Goal: Transaction & Acquisition: Book appointment/travel/reservation

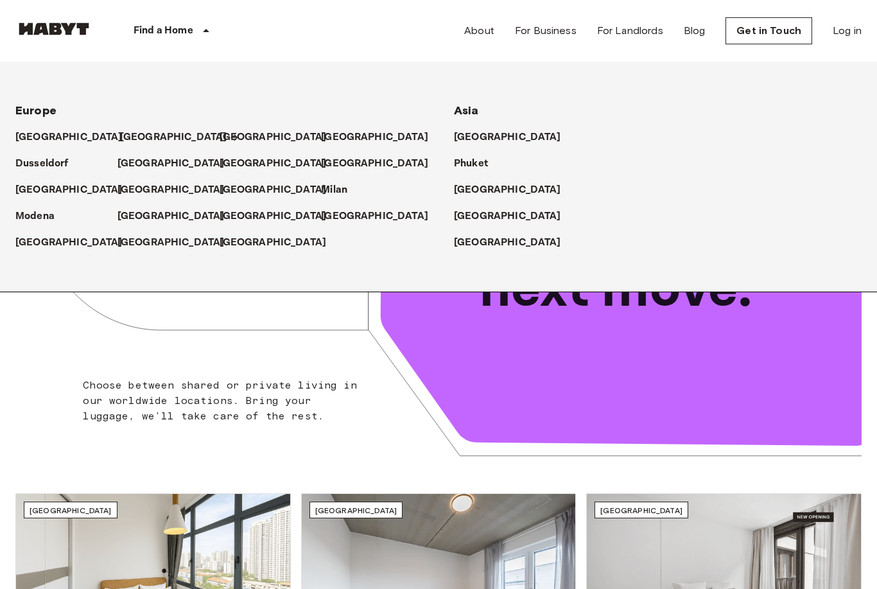
click at [134, 139] on p "[GEOGRAPHIC_DATA]" at bounding box center [173, 137] width 107 height 15
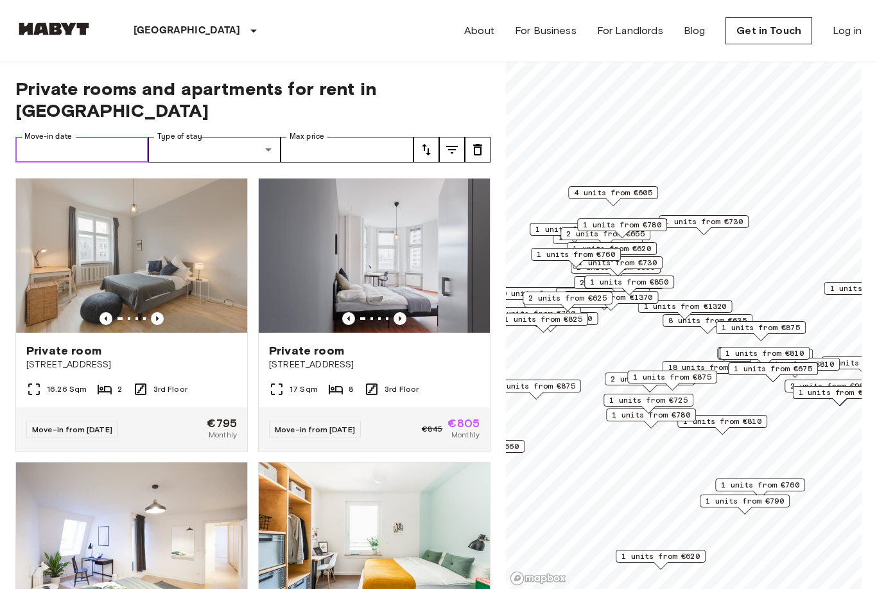
click at [99, 138] on input "Move-in date" at bounding box center [81, 150] width 133 height 26
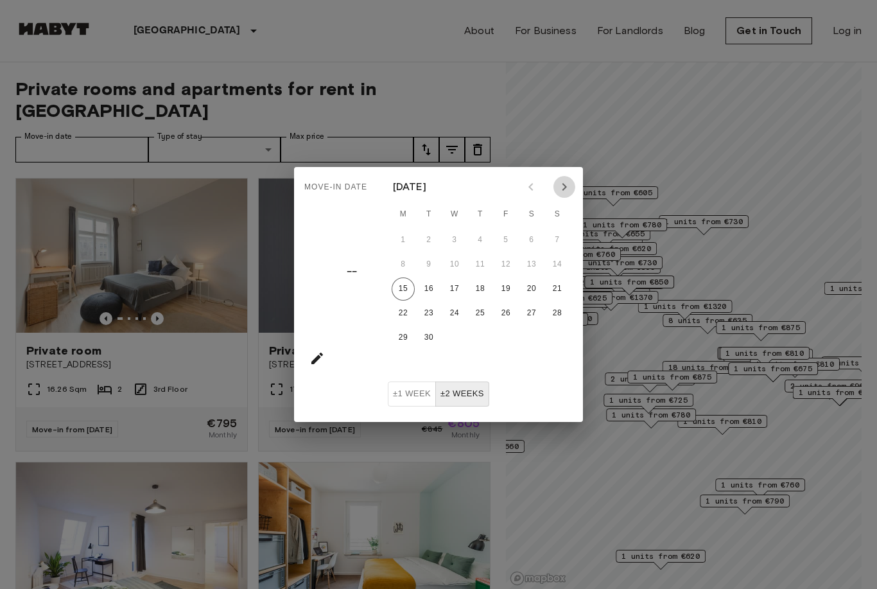
click at [566, 188] on icon "Next month" at bounding box center [563, 186] width 15 height 15
click at [451, 245] on button "1" at bounding box center [454, 239] width 23 height 23
type input "**********"
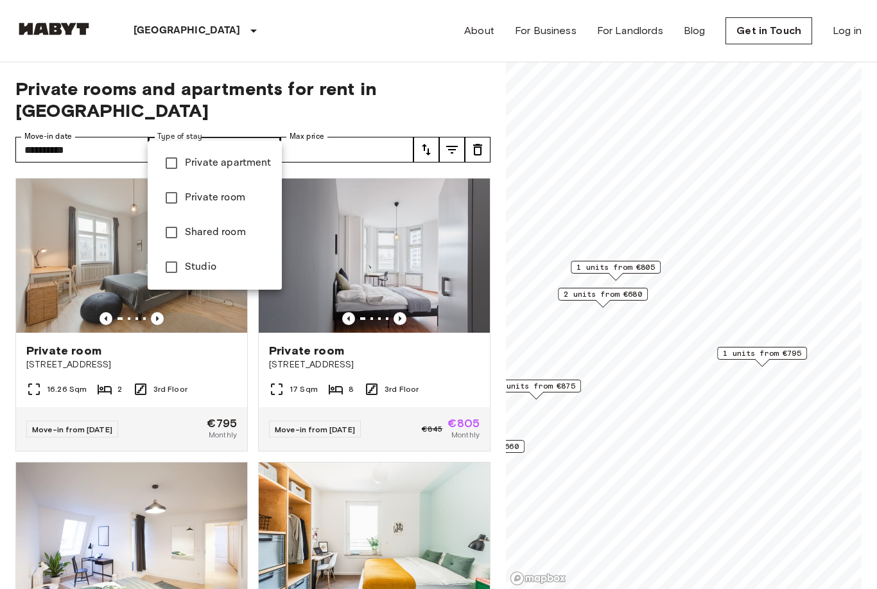
click at [209, 164] on span "Private apartment" at bounding box center [228, 162] width 87 height 15
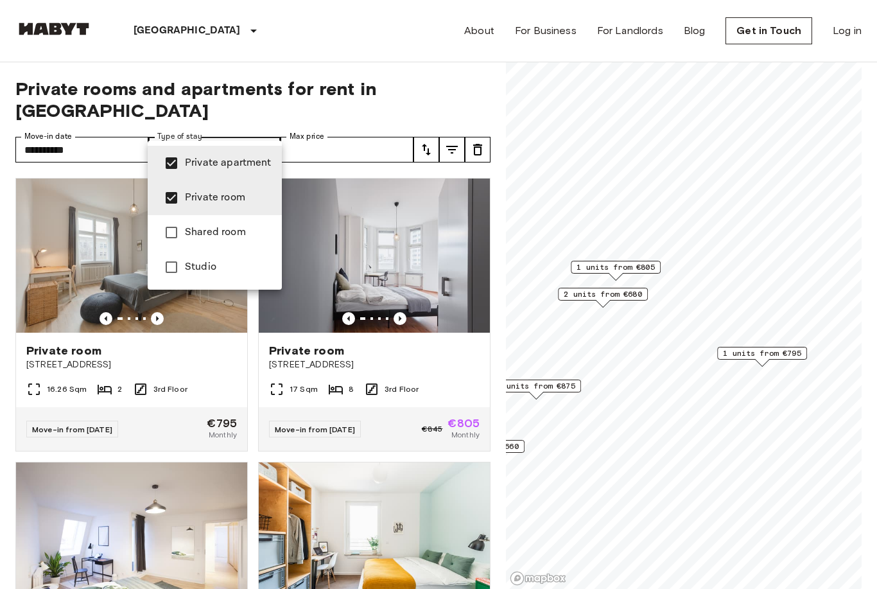
type input "**********"
click at [442, 80] on div at bounding box center [438, 294] width 877 height 589
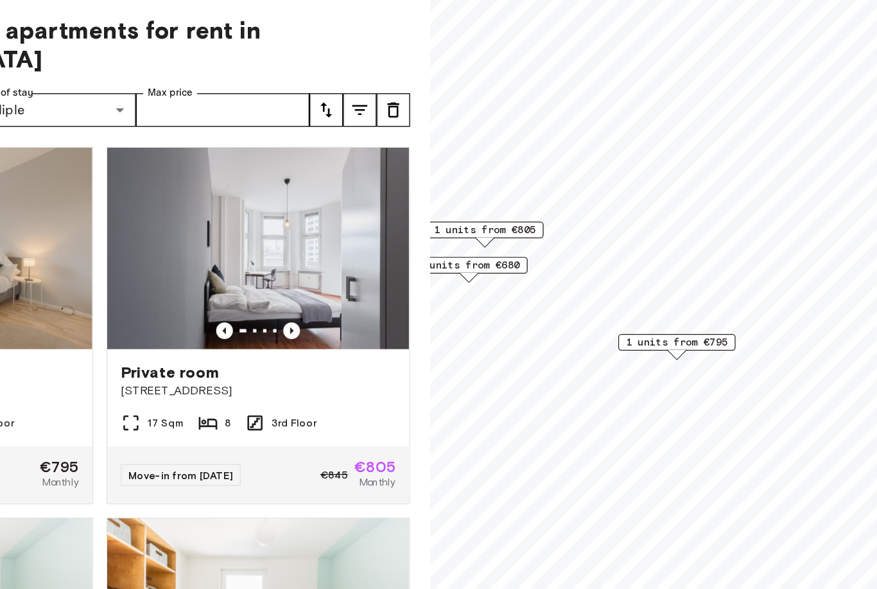
click at [655, 322] on span "1 units from €795" at bounding box center [694, 328] width 78 height 12
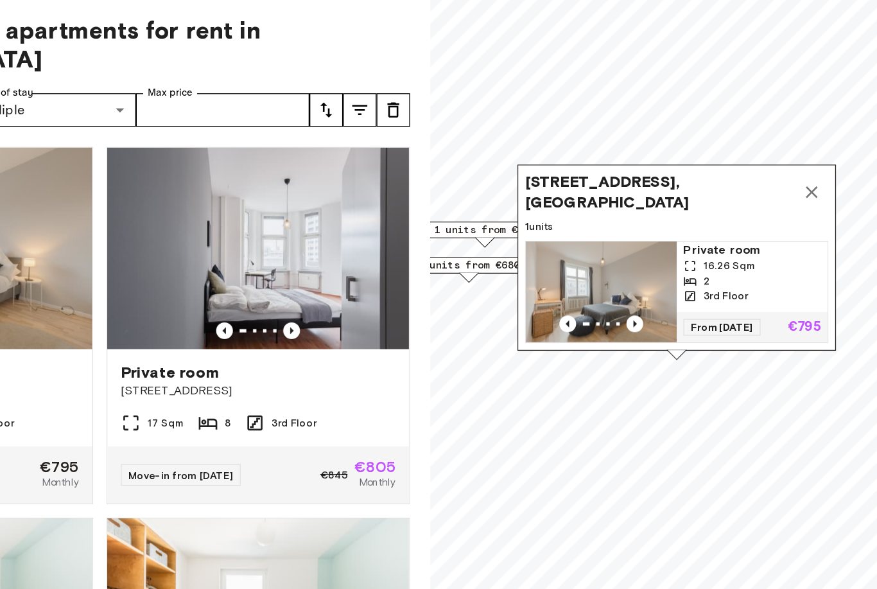
click at [700, 275] on div "2" at bounding box center [752, 281] width 105 height 12
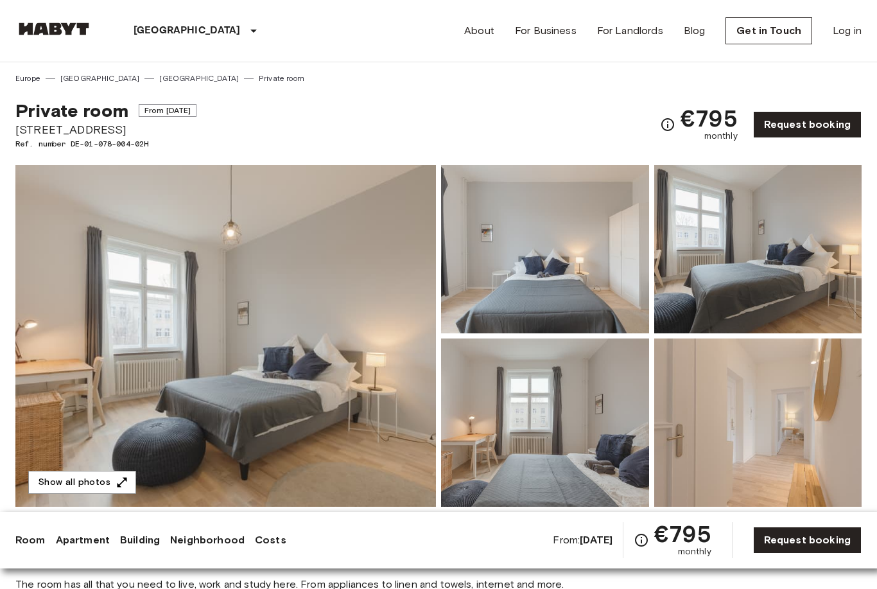
click at [341, 325] on img at bounding box center [225, 335] width 420 height 341
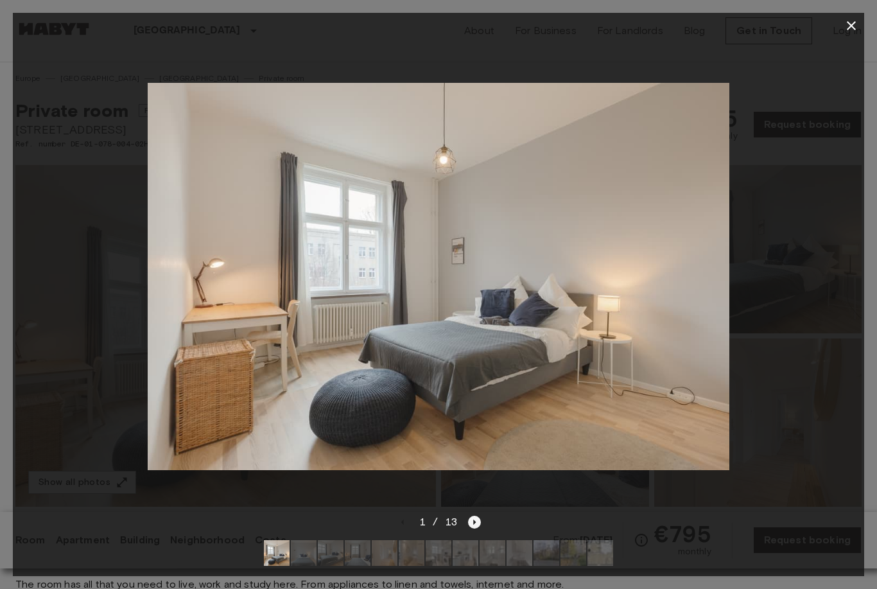
click at [475, 522] on icon "Next image" at bounding box center [475, 521] width 3 height 5
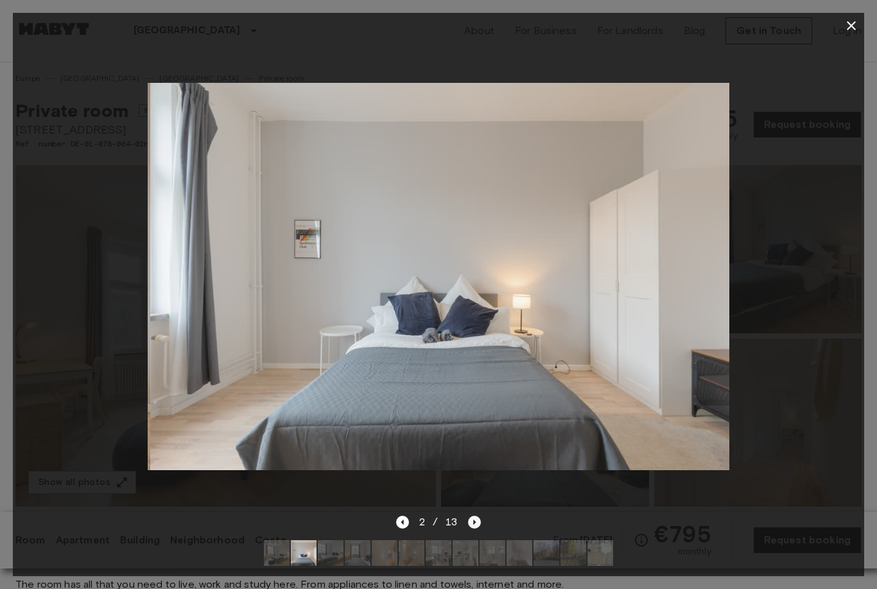
click at [475, 522] on icon "Next image" at bounding box center [475, 521] width 3 height 5
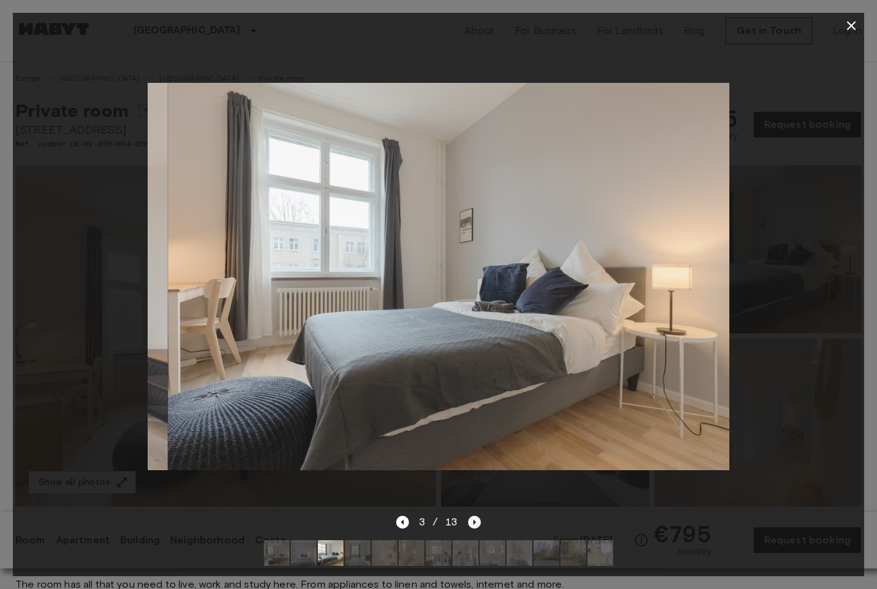
click at [475, 522] on icon "Next image" at bounding box center [475, 521] width 3 height 5
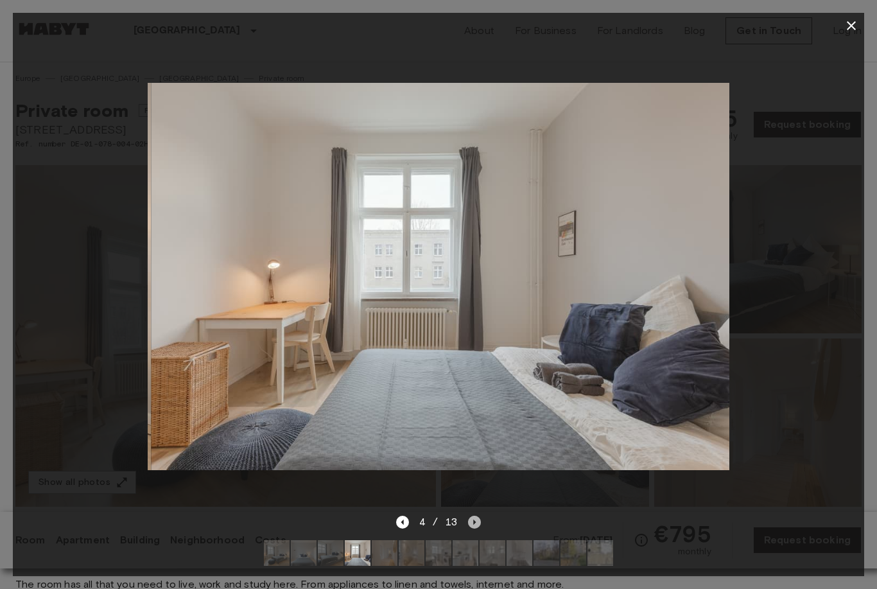
click at [475, 522] on icon "Next image" at bounding box center [475, 521] width 3 height 5
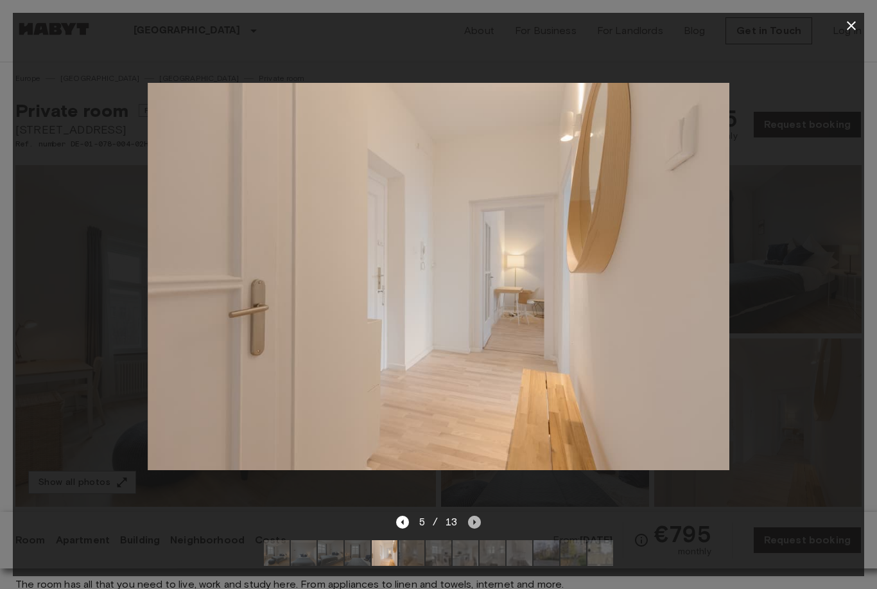
click at [475, 522] on icon "Next image" at bounding box center [475, 521] width 3 height 5
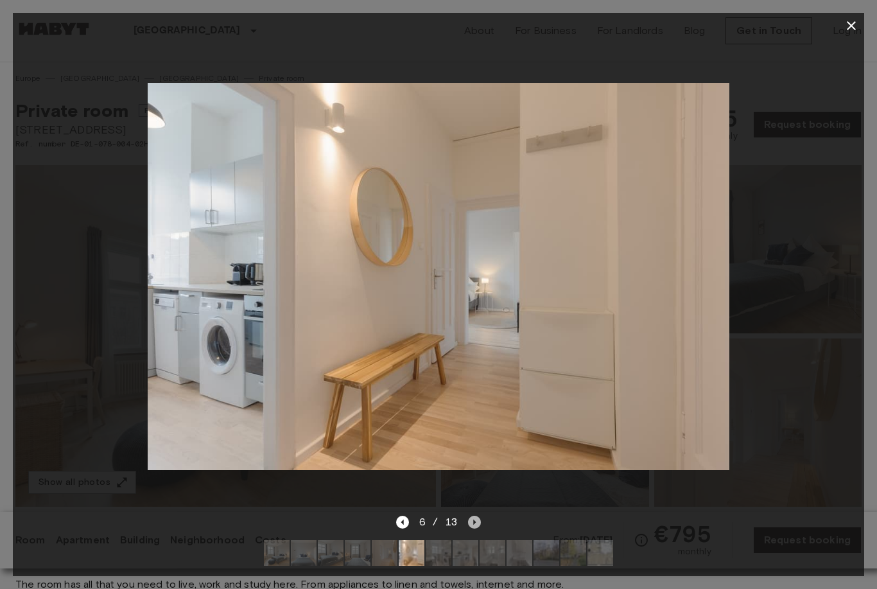
click at [475, 523] on icon "Next image" at bounding box center [474, 521] width 13 height 13
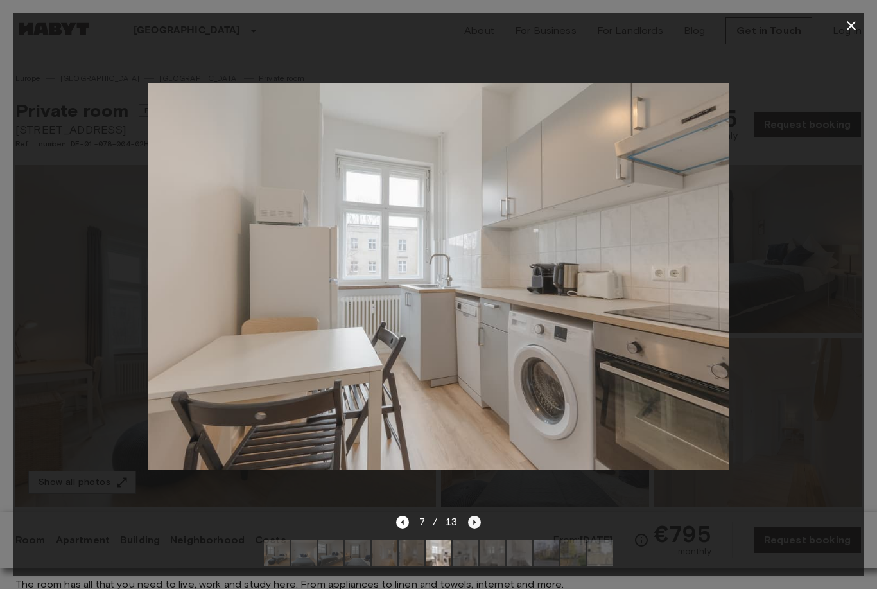
click at [475, 523] on icon "Next image" at bounding box center [474, 521] width 13 height 13
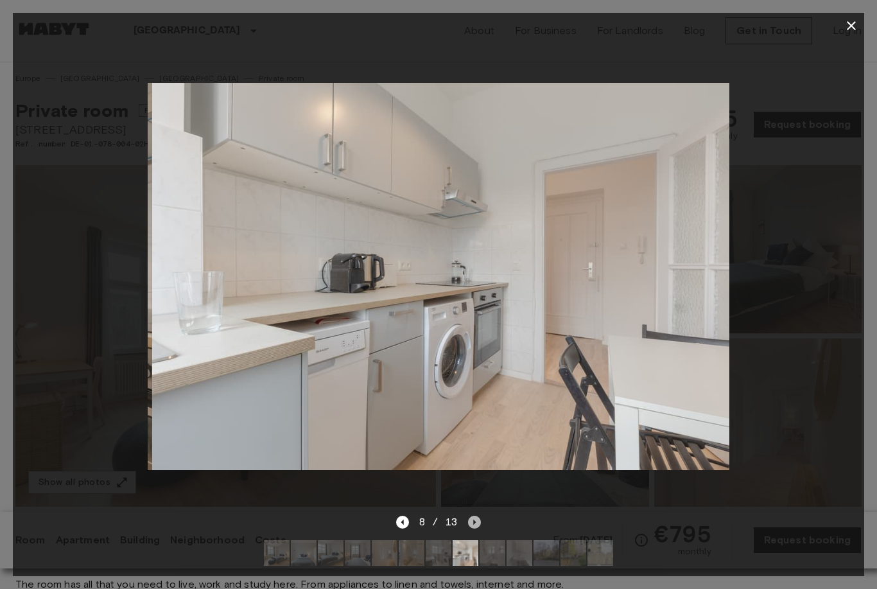
click at [475, 523] on icon "Next image" at bounding box center [474, 521] width 13 height 13
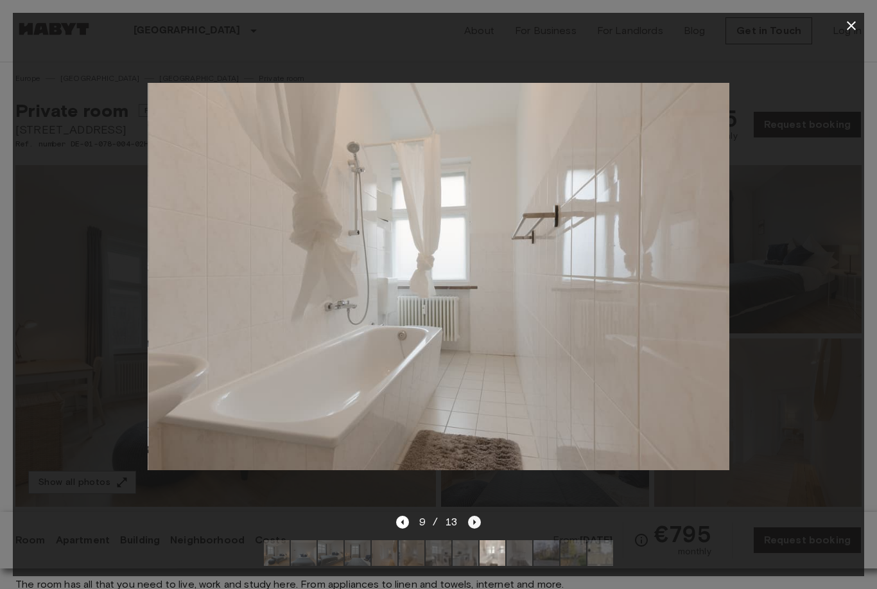
click at [476, 524] on icon "Next image" at bounding box center [474, 521] width 13 height 13
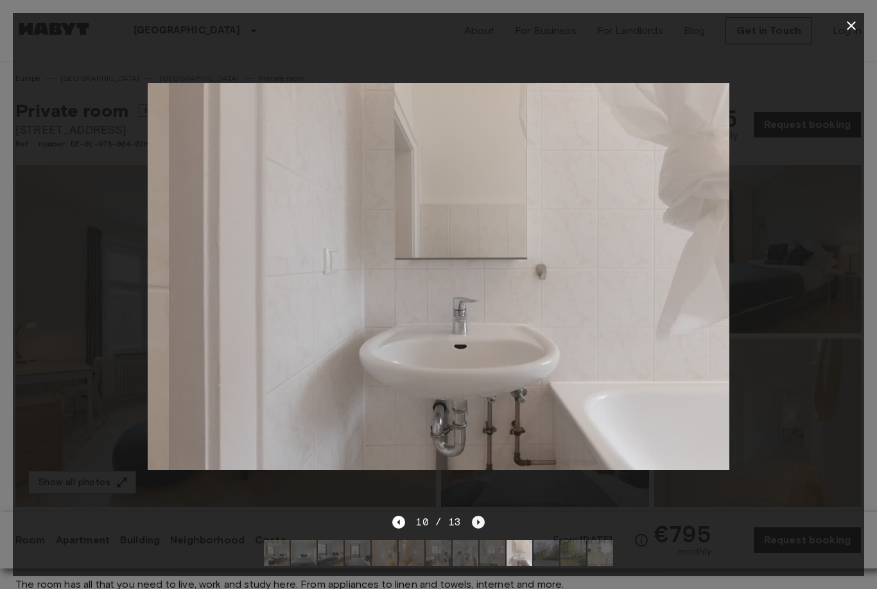
click at [476, 524] on icon "Next image" at bounding box center [478, 521] width 13 height 13
